Goal: Information Seeking & Learning: Understand process/instructions

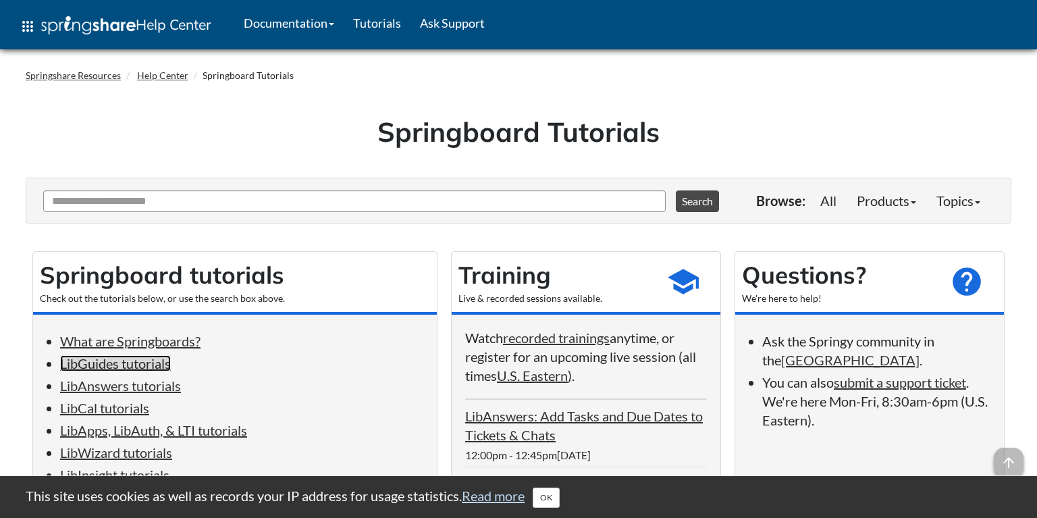
click at [154, 356] on link "LibGuides tutorials" at bounding box center [115, 363] width 111 height 16
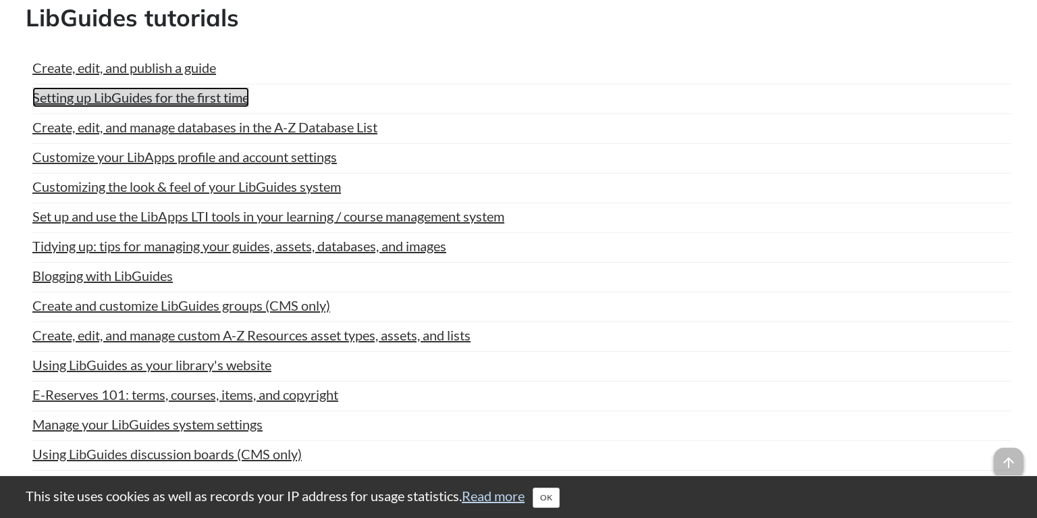
click at [90, 96] on link "Setting up LibGuides for the first time" at bounding box center [140, 97] width 217 height 20
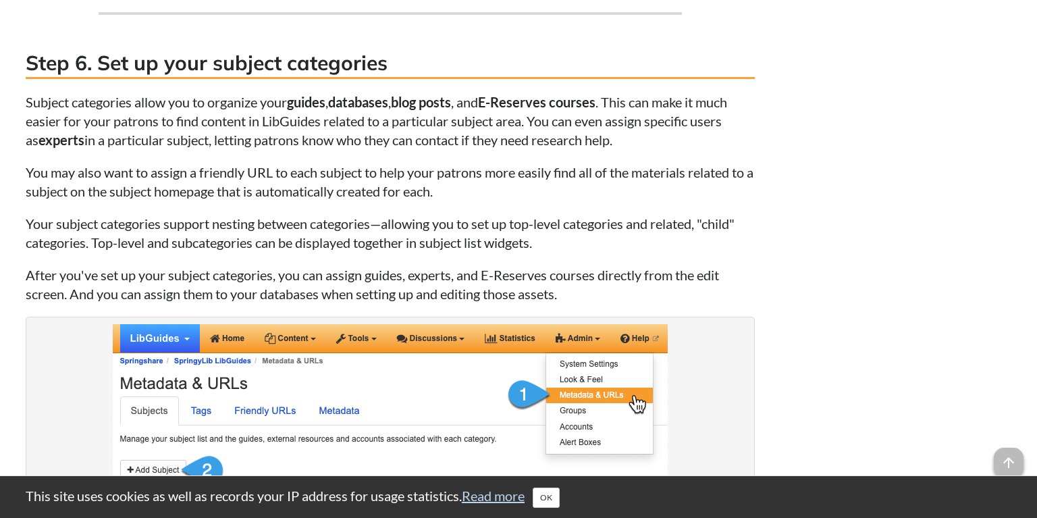
scroll to position [3710, 0]
